Goal: Task Accomplishment & Management: Manage account settings

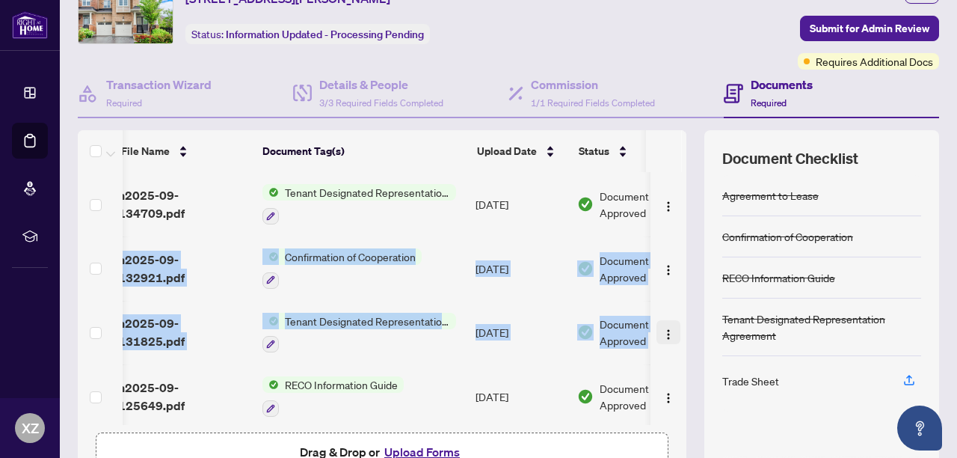
scroll to position [0, 40]
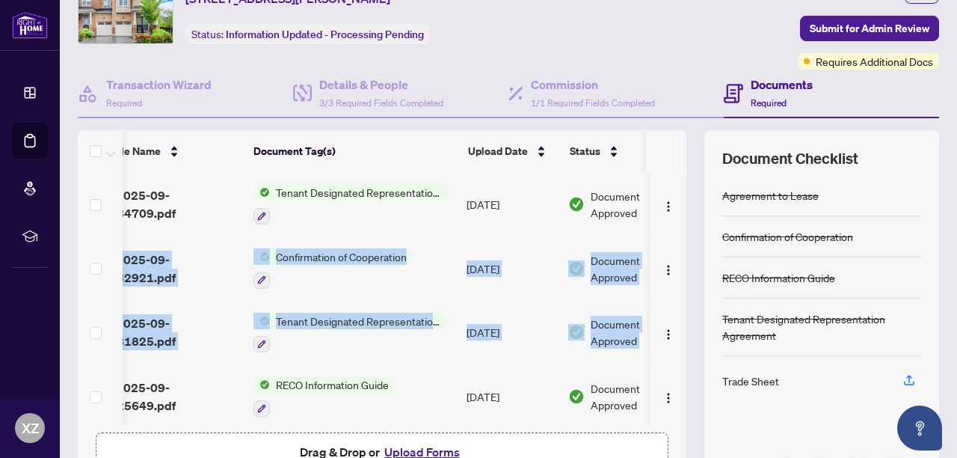
drag, startPoint x: 669, startPoint y: 202, endPoint x: 669, endPoint y: 268, distance: 65.8
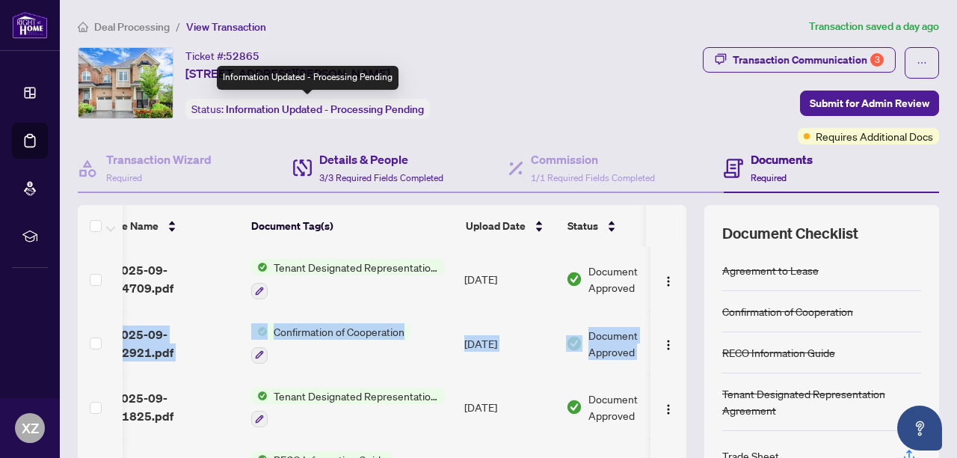
scroll to position [0, 0]
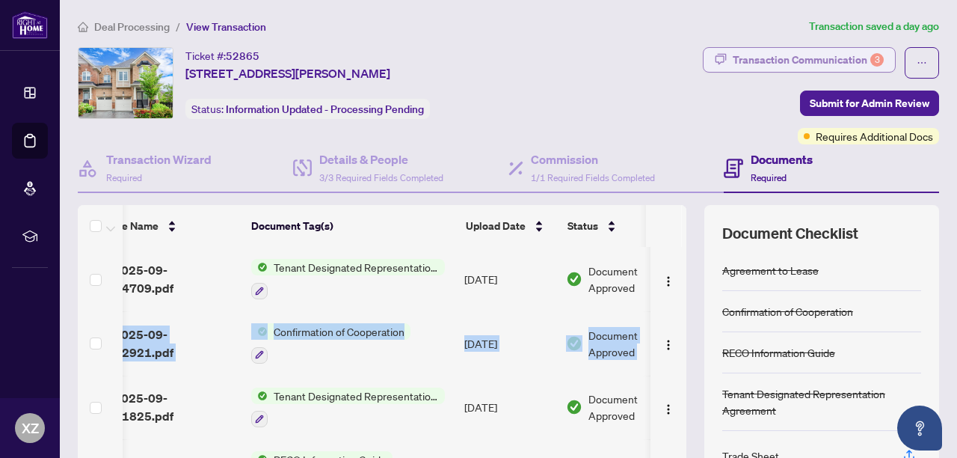
click at [789, 50] on div "Transaction Communication 3" at bounding box center [808, 60] width 151 height 24
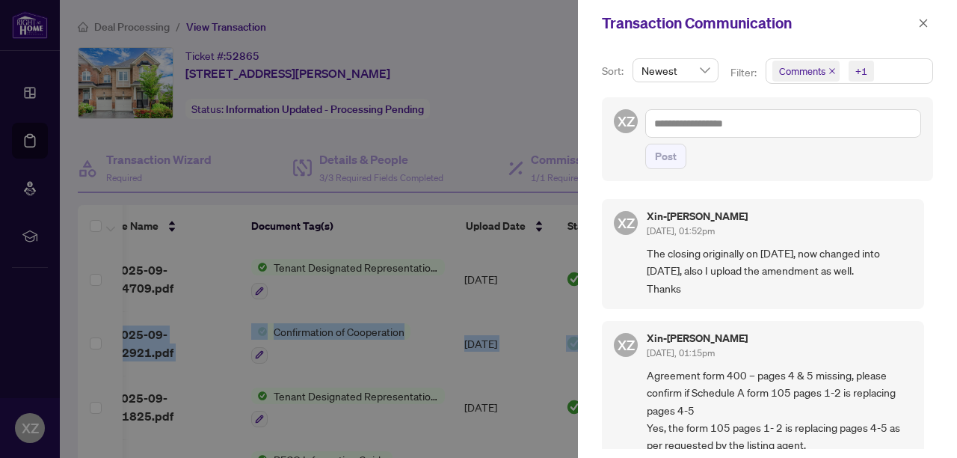
scroll to position [1, 0]
drag, startPoint x: 921, startPoint y: 217, endPoint x: 924, endPoint y: 225, distance: 8.8
click at [924, 225] on div "XZ Xin-[PERSON_NAME] [DATE], 01:52pm The closing originally on [DATE], now chan…" at bounding box center [767, 317] width 331 height 259
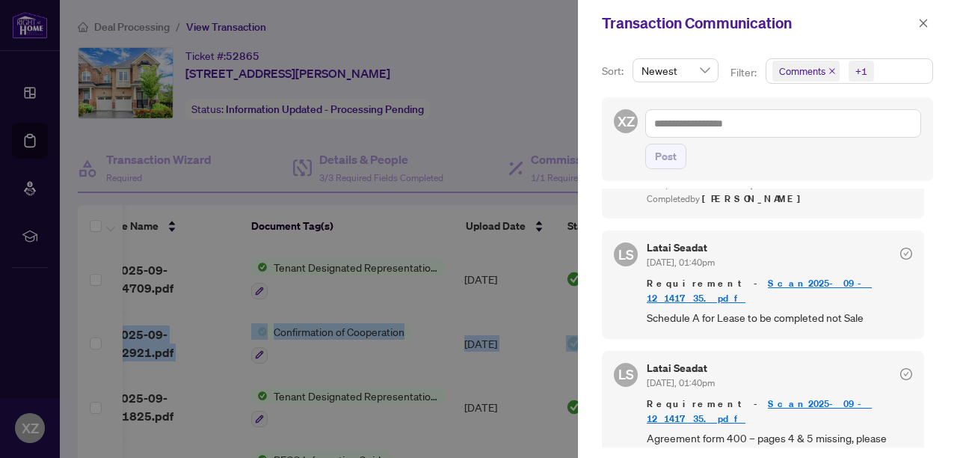
scroll to position [769, 0]
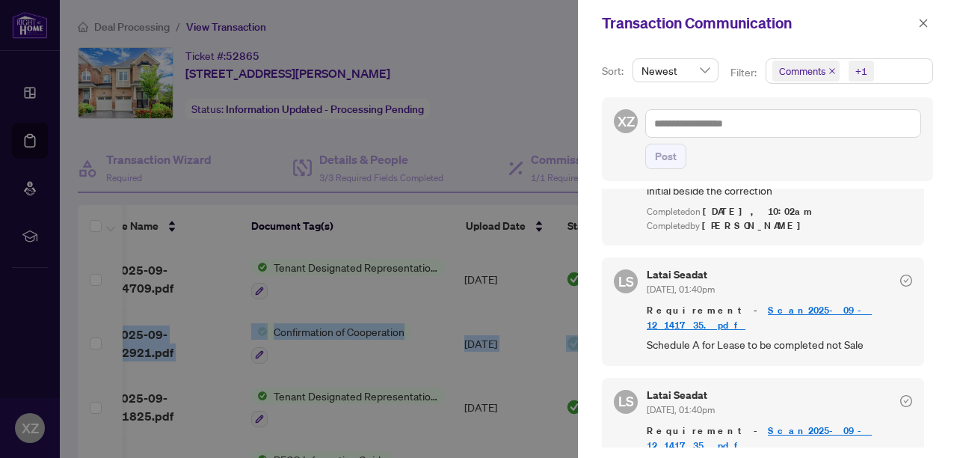
click at [749, 304] on link "Scan2025-09-12_141735.pdf" at bounding box center [759, 318] width 225 height 28
click at [924, 20] on icon "close" at bounding box center [923, 23] width 10 height 10
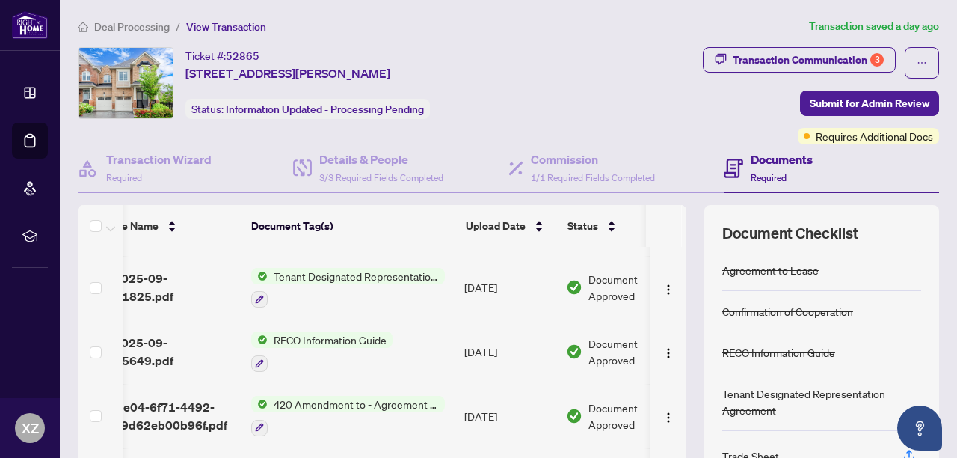
scroll to position [150, 42]
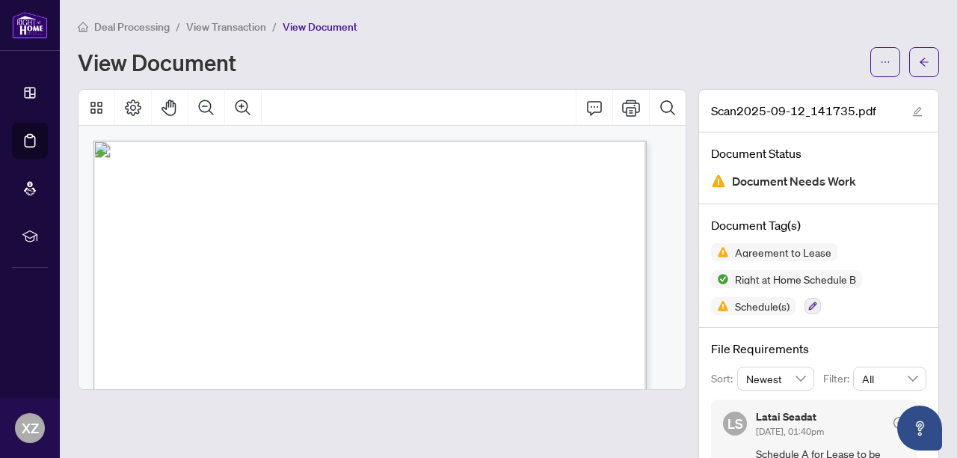
click at [316, 31] on span "View Document" at bounding box center [320, 26] width 75 height 13
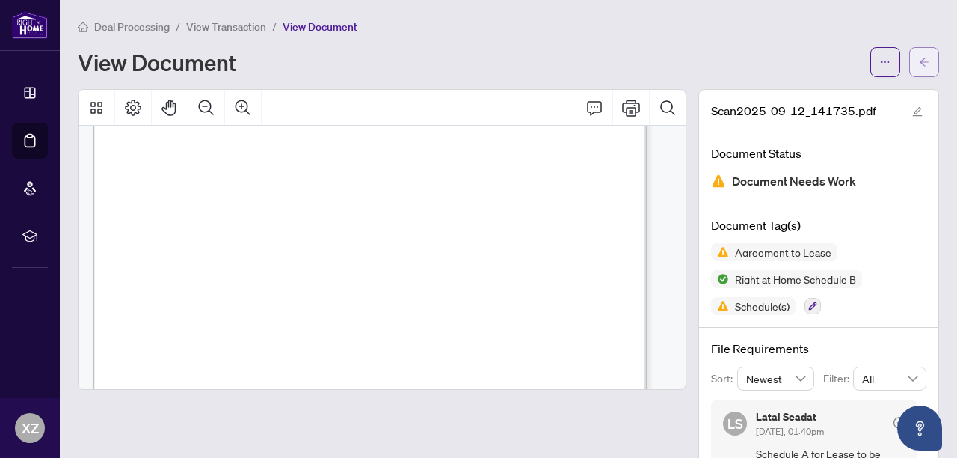
click at [918, 62] on button "button" at bounding box center [925, 62] width 30 height 30
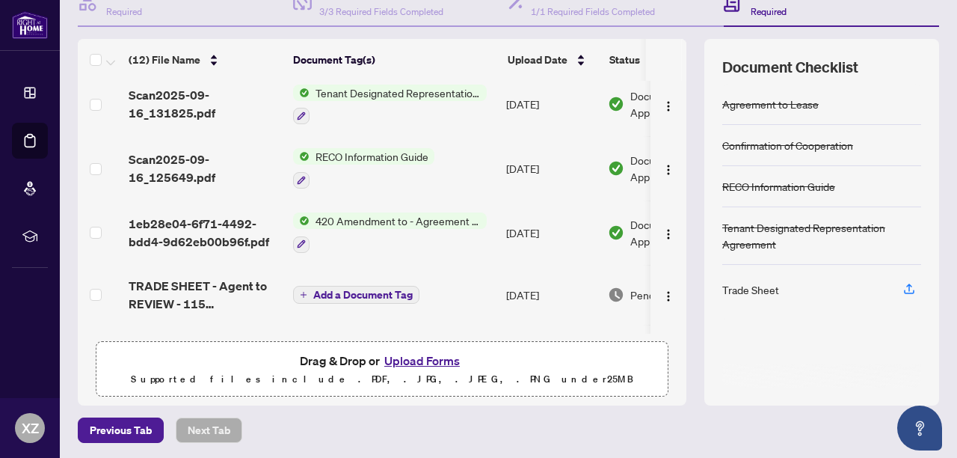
scroll to position [286, 0]
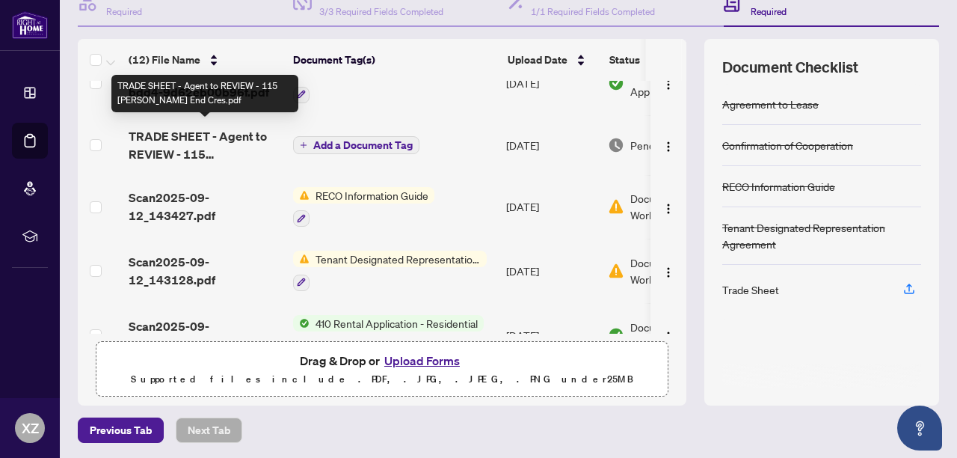
click at [203, 150] on span "TRADE SHEET - Agent to REVIEW - 115 [PERSON_NAME] End Cres.pdf" at bounding box center [205, 145] width 153 height 36
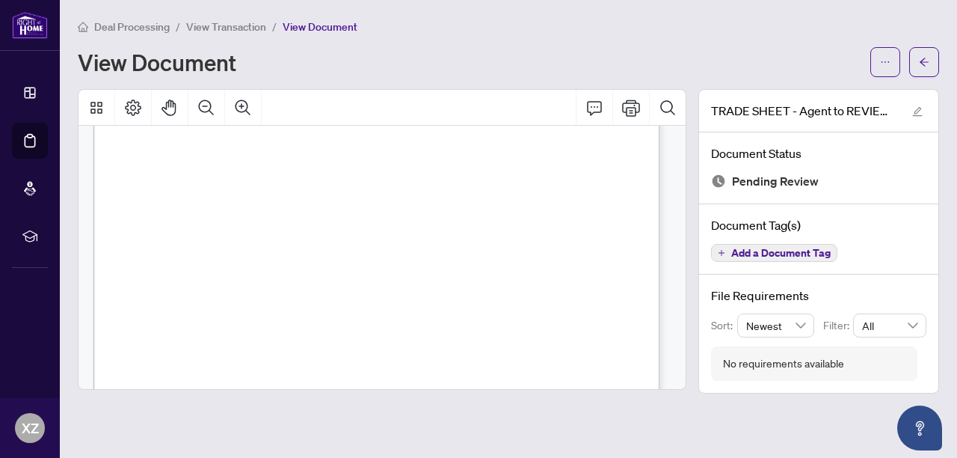
scroll to position [362, 0]
click at [634, 111] on icon "Print" at bounding box center [631, 108] width 18 height 18
click at [923, 64] on icon "arrow-left" at bounding box center [924, 62] width 10 height 10
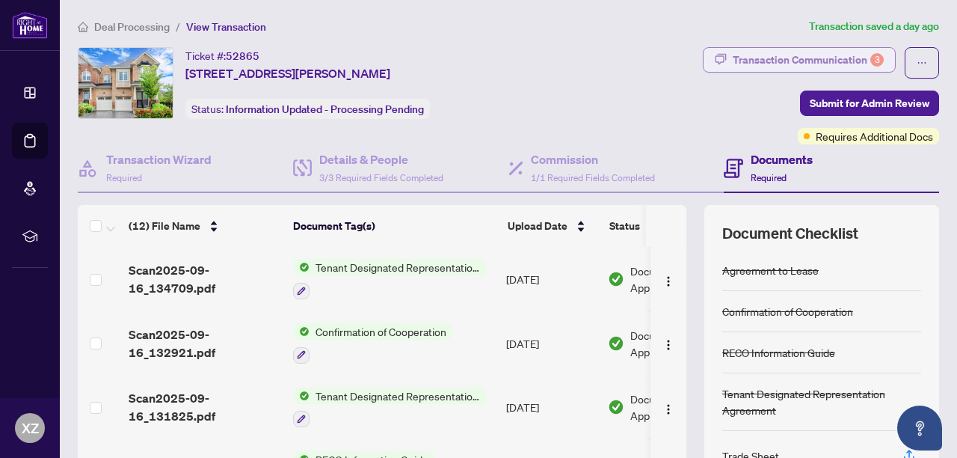
click at [793, 57] on div "Transaction Communication 3" at bounding box center [808, 60] width 151 height 24
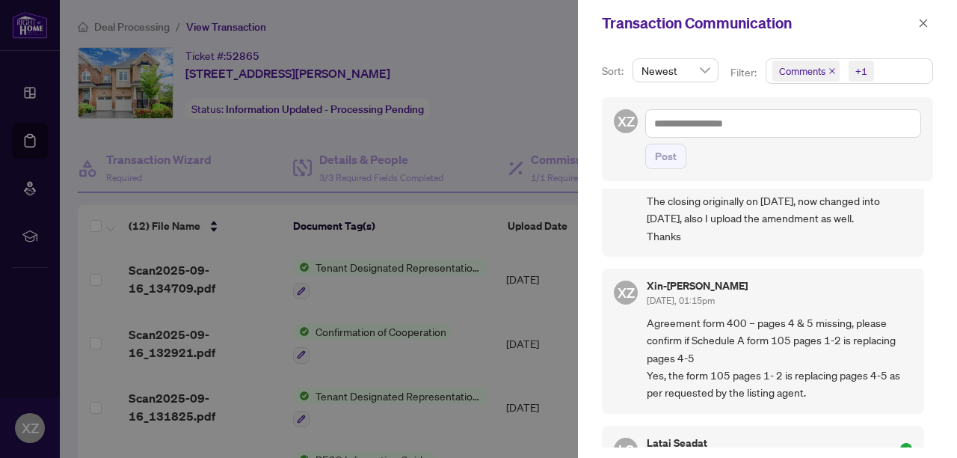
scroll to position [75, 0]
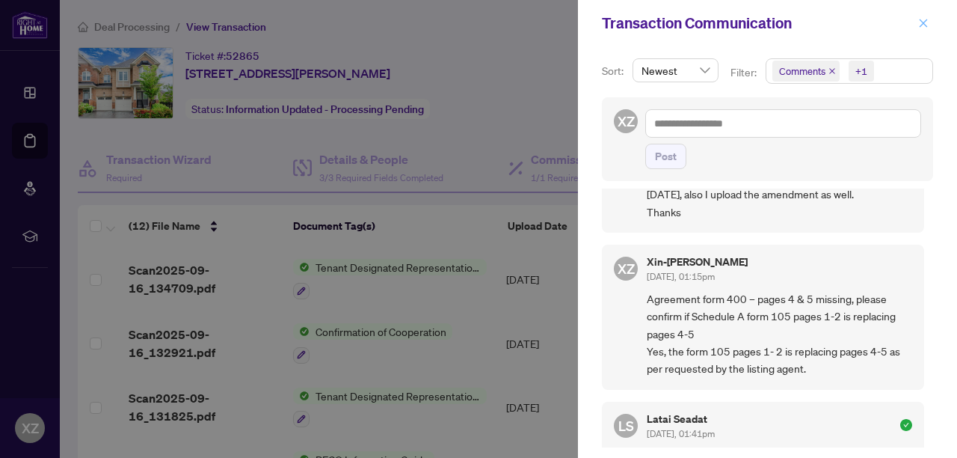
click at [926, 25] on icon "close" at bounding box center [924, 23] width 8 height 8
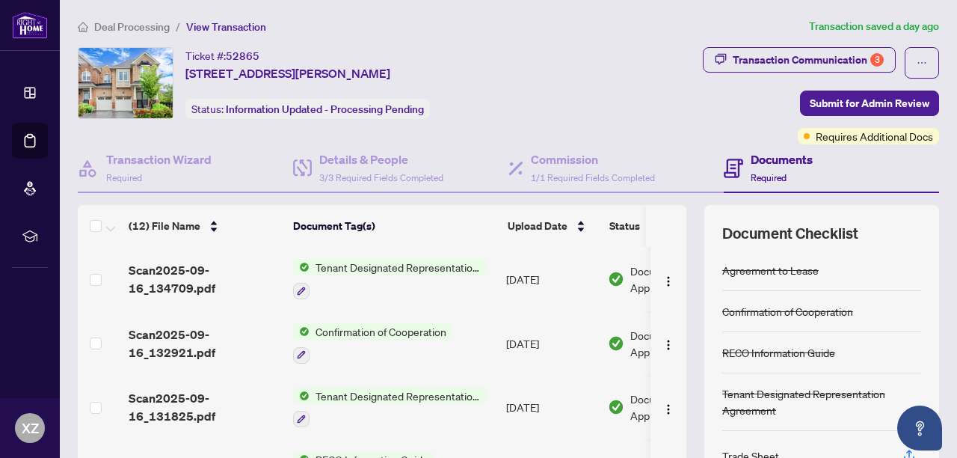
scroll to position [166, 0]
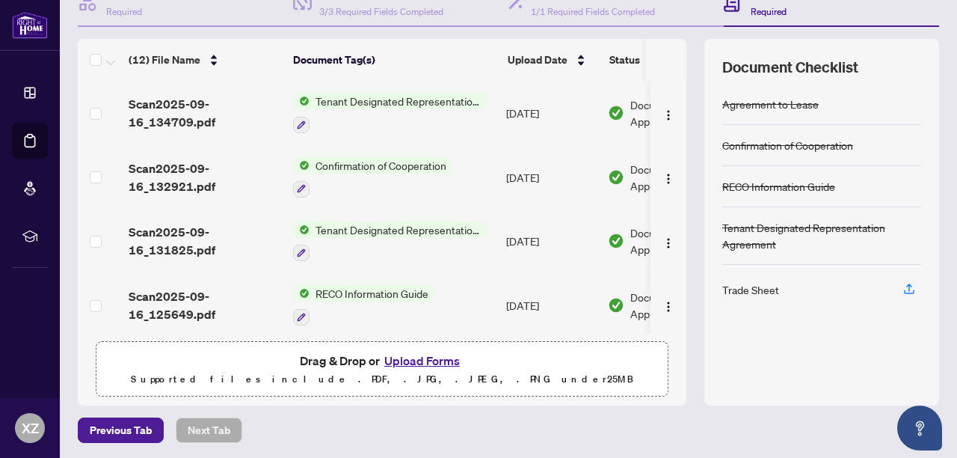
click at [419, 361] on button "Upload Forms" at bounding box center [422, 360] width 85 height 19
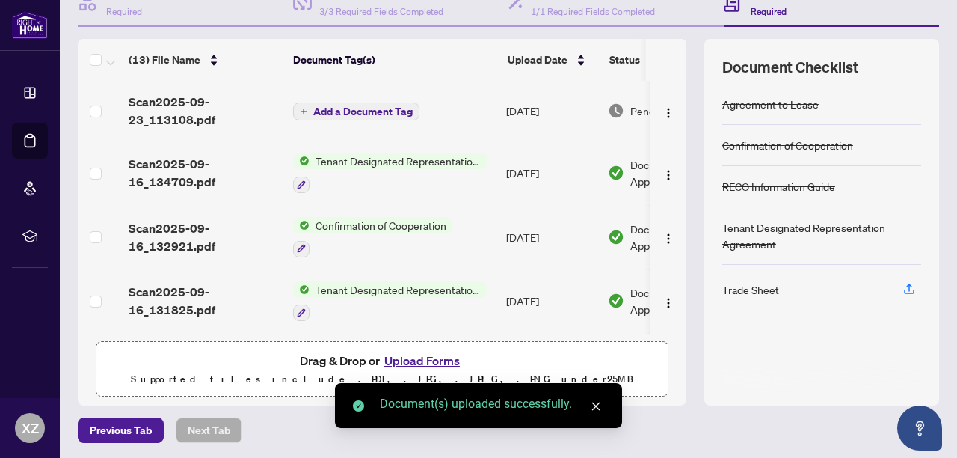
click at [594, 408] on icon "close" at bounding box center [596, 406] width 10 height 10
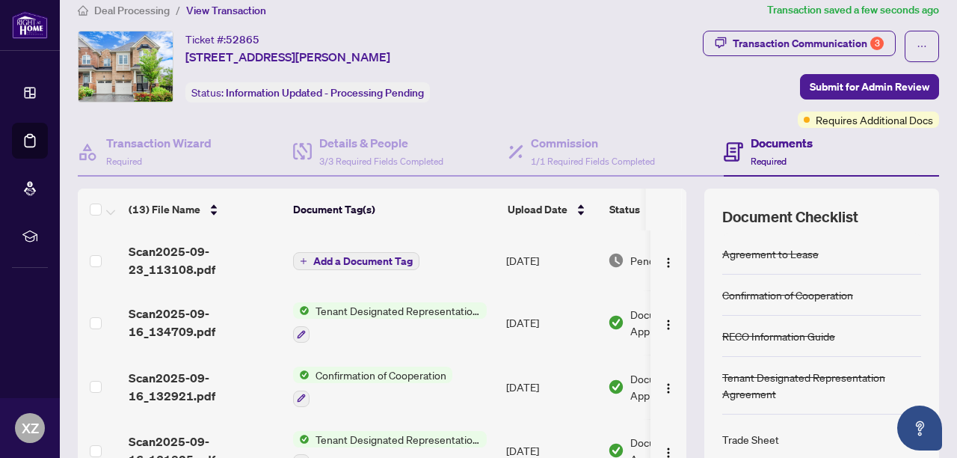
scroll to position [0, 0]
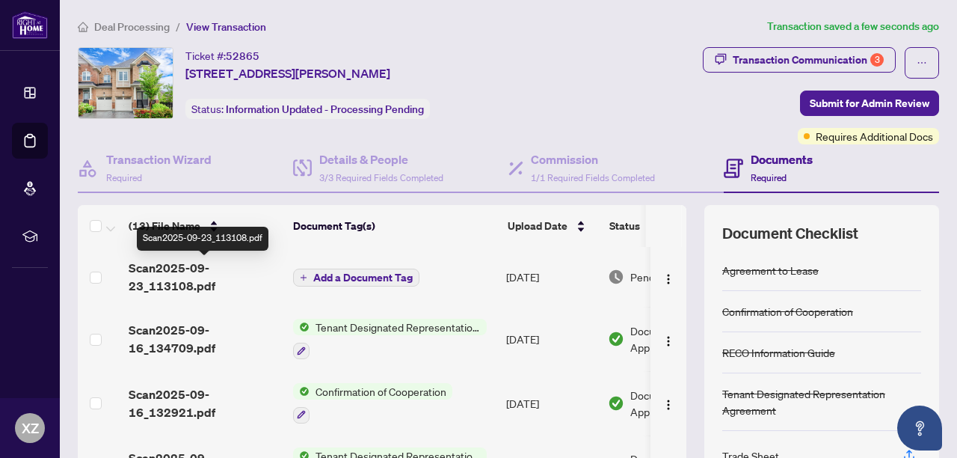
click at [207, 269] on span "Scan2025-09-23_113108.pdf" at bounding box center [205, 277] width 153 height 36
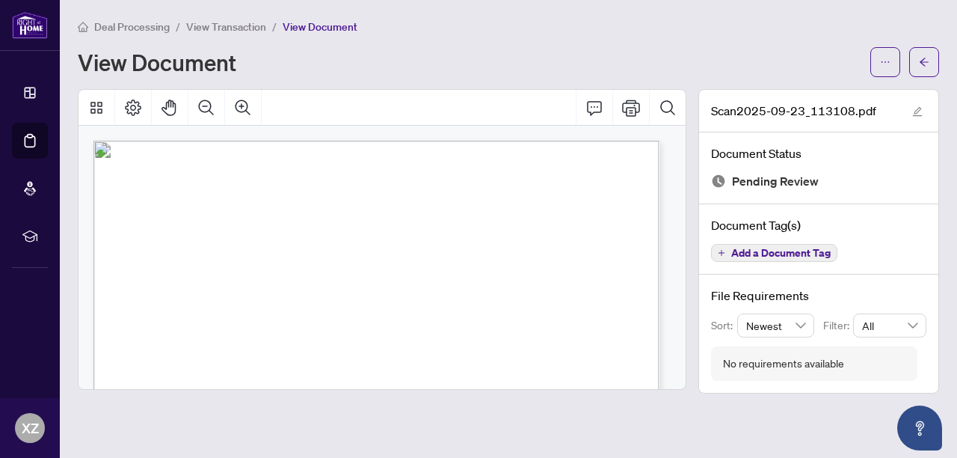
click at [805, 248] on span "Add a Document Tag" at bounding box center [781, 253] width 99 height 10
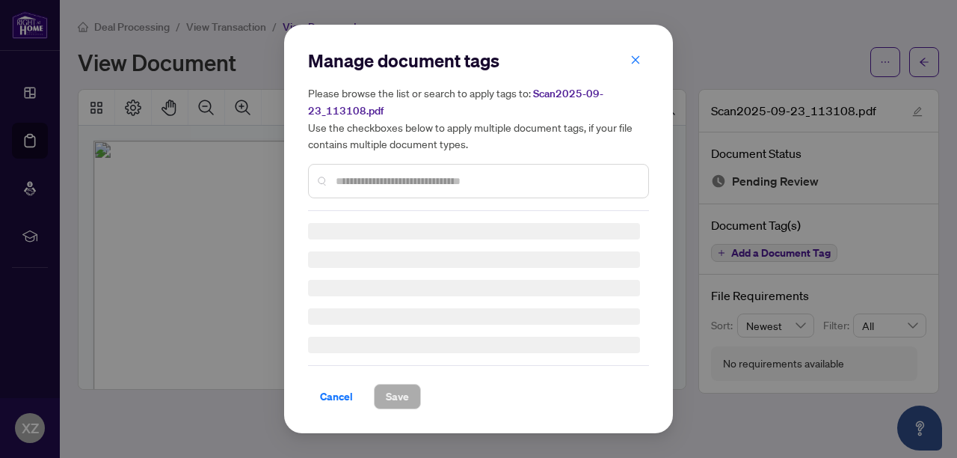
click at [369, 177] on div "Manage document tags Please browse the list or search to apply tags to: Scan202…" at bounding box center [478, 130] width 341 height 162
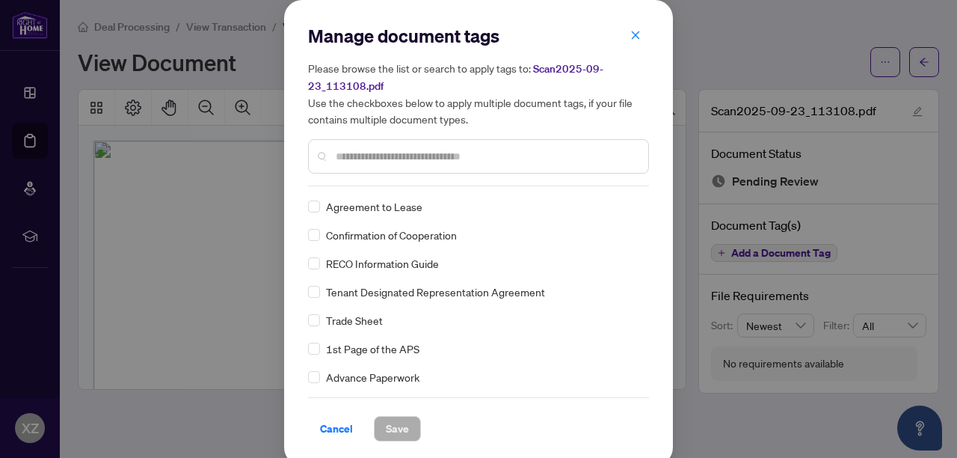
click at [372, 159] on input "text" at bounding box center [486, 156] width 301 height 16
click at [358, 318] on span "Trade Sheet" at bounding box center [354, 320] width 57 height 16
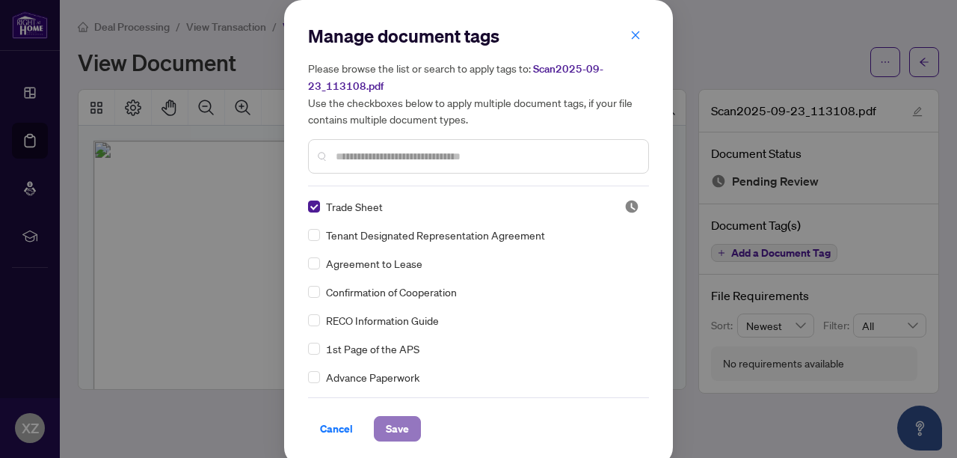
click at [387, 431] on span "Save" at bounding box center [397, 429] width 23 height 24
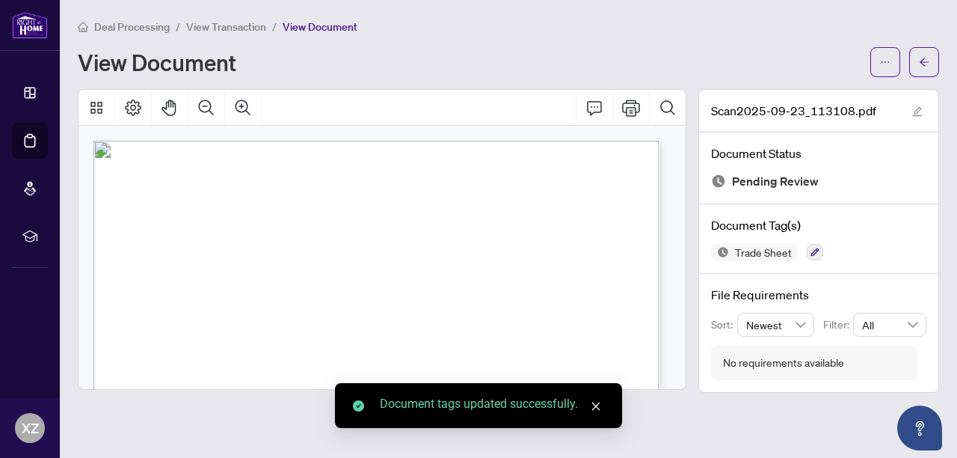
click at [598, 408] on icon "close" at bounding box center [596, 406] width 8 height 8
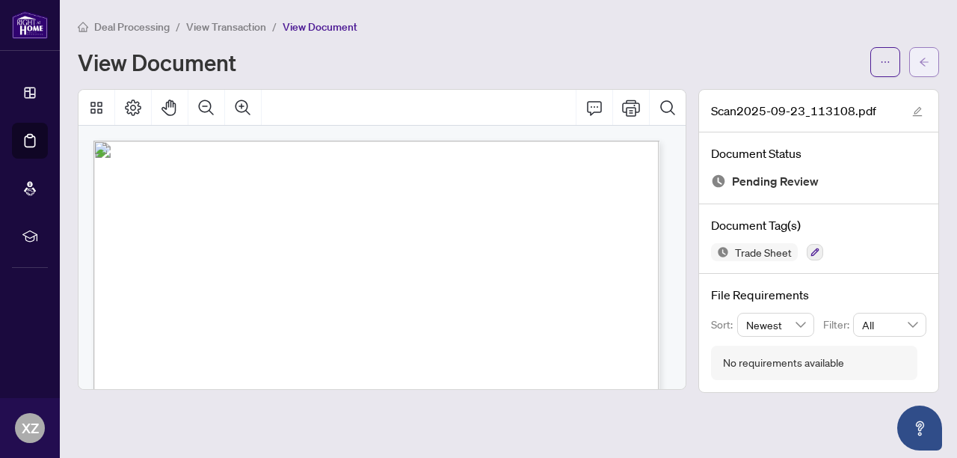
click at [933, 67] on button "button" at bounding box center [925, 62] width 30 height 30
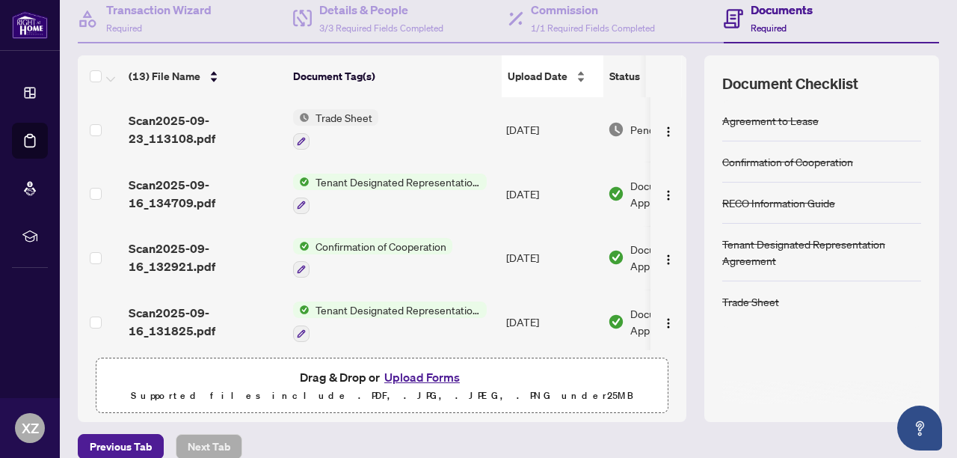
scroll to position [166, 0]
